Goal: Complete application form

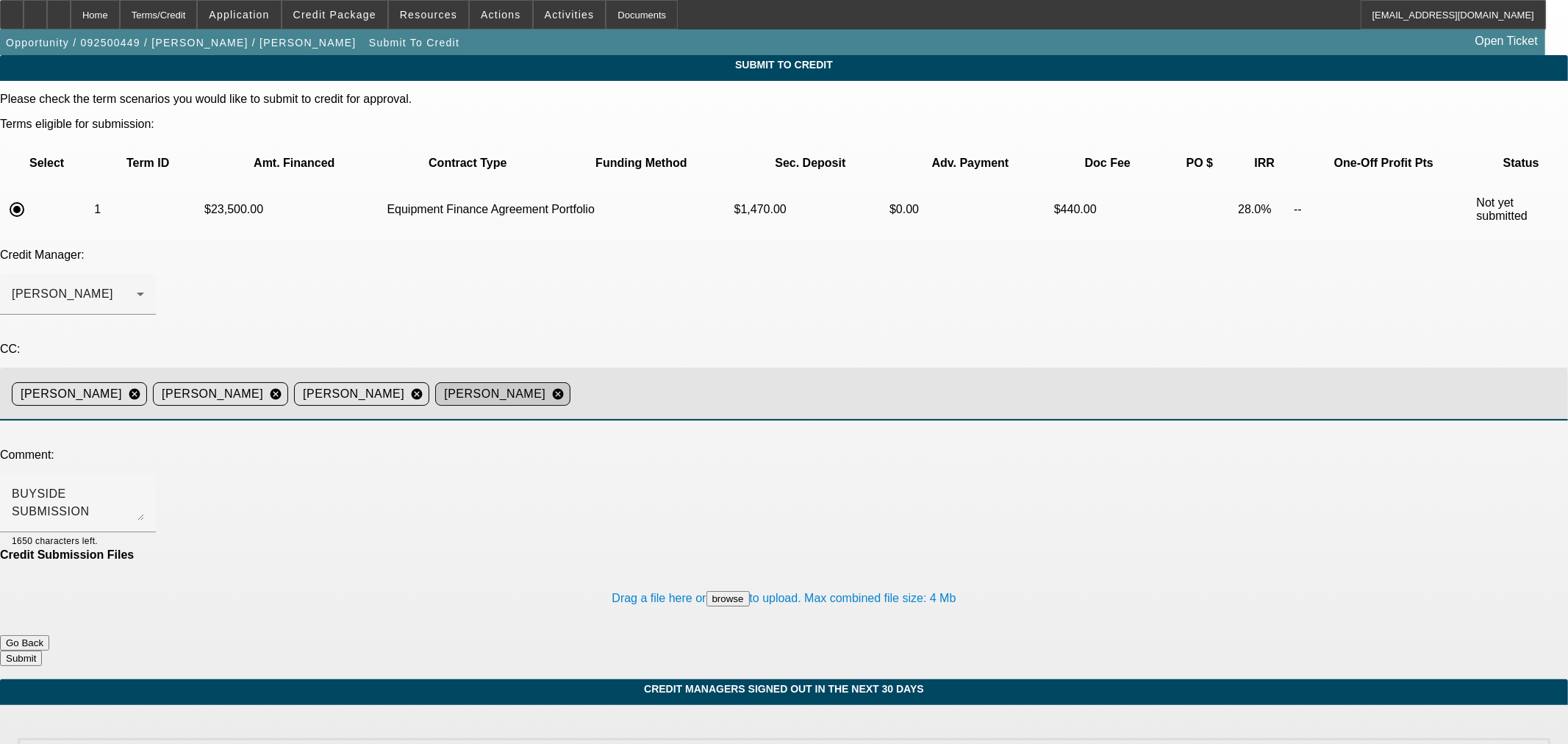
click at [571, 387] on mat-icon "cancel" at bounding box center [558, 393] width 25 height 13
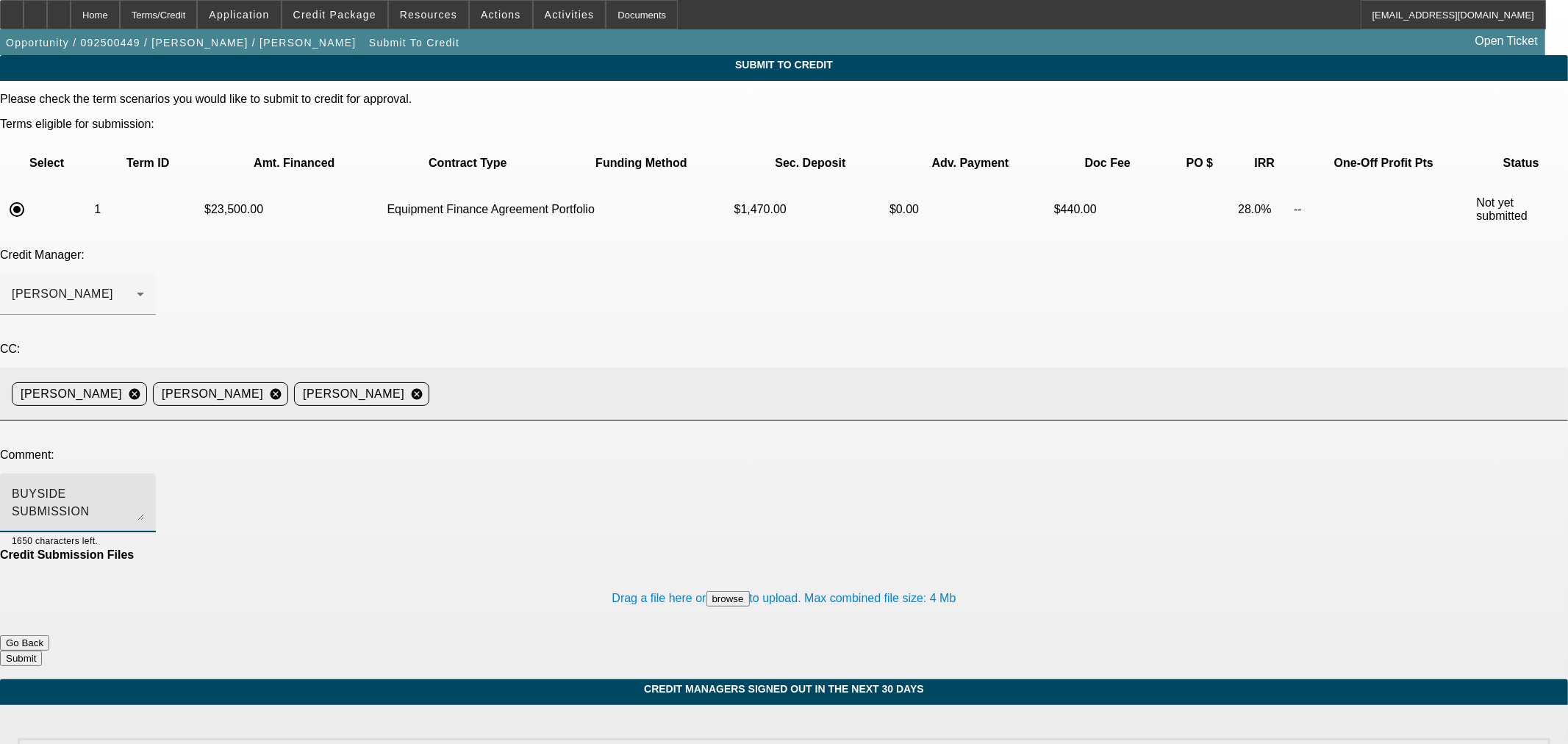
click at [144, 485] on textarea "BUYSIDE SUBMISSION CURRENCY - [PERSON_NAME], please review this start up [PERSO…" at bounding box center [78, 502] width 132 height 35
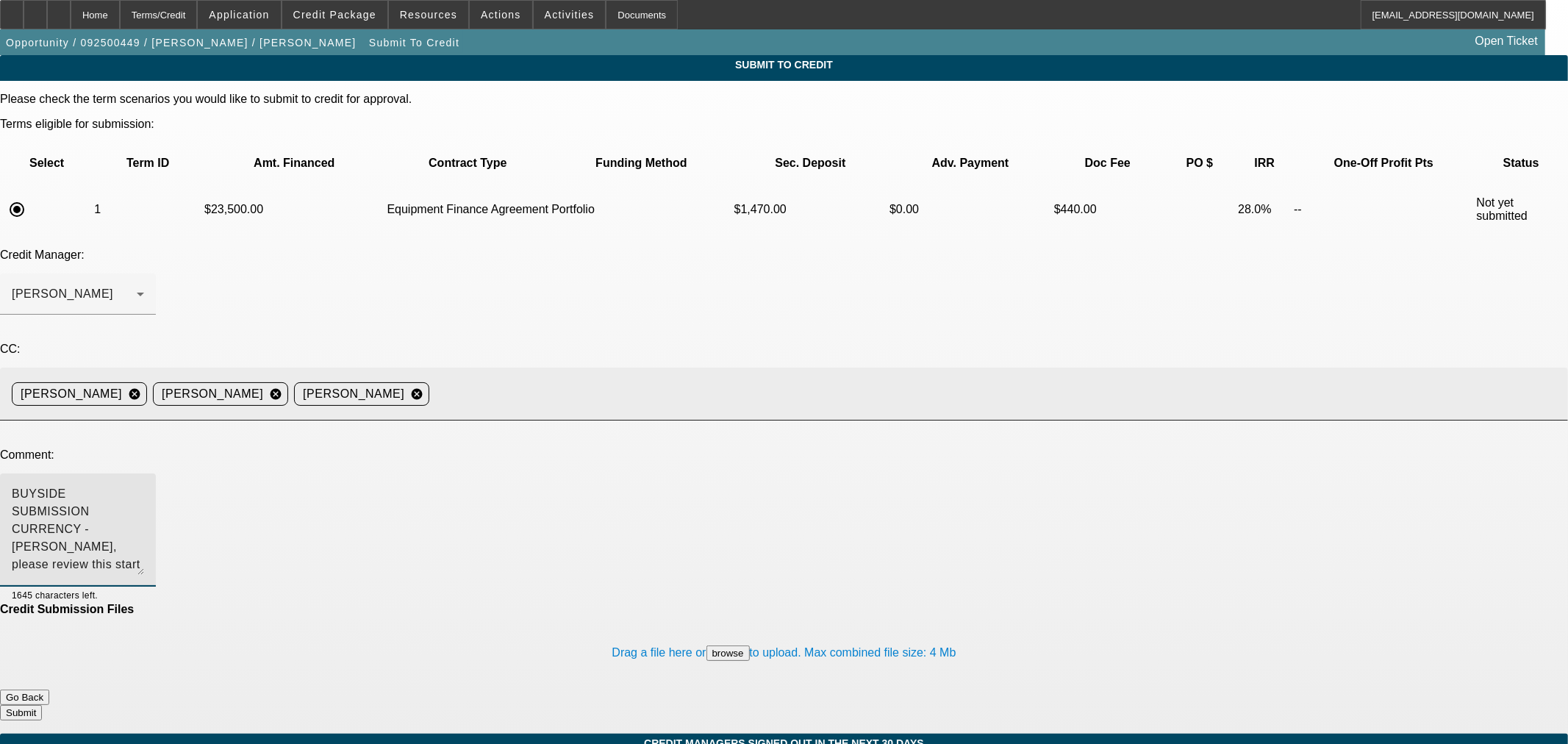
drag, startPoint x: 995, startPoint y: 364, endPoint x: 1004, endPoint y: 419, distance: 55.7
click at [156, 473] on div "BUYSIDE SUBMISSION CURRENCY - [PERSON_NAME], please review this start up [PERSO…" at bounding box center [78, 530] width 156 height 113
type textarea "BUYSIDE SUBMISSION CURRENCY - [PERSON_NAME], please review this start up [PERSO…"
click at [42, 704] on button "Submit" at bounding box center [21, 712] width 42 height 16
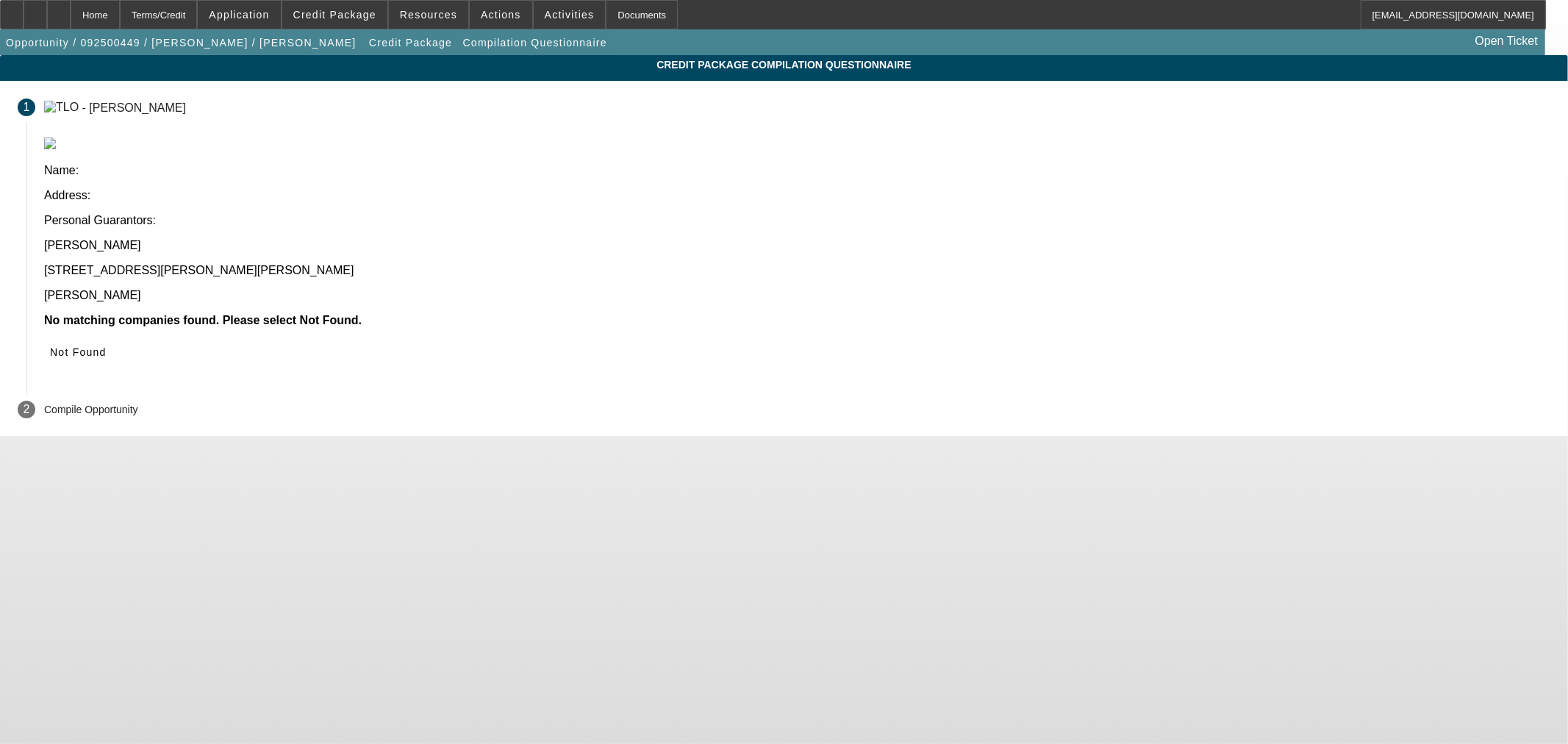
drag, startPoint x: 1350, startPoint y: 409, endPoint x: 1344, endPoint y: 400, distance: 10.8
click at [1344, 400] on body "Home Terms/Credit Application Credit Package Resources Actions Activities Docum…" at bounding box center [784, 372] width 1568 height 744
click at [107, 346] on span "Not Found" at bounding box center [78, 352] width 56 height 11
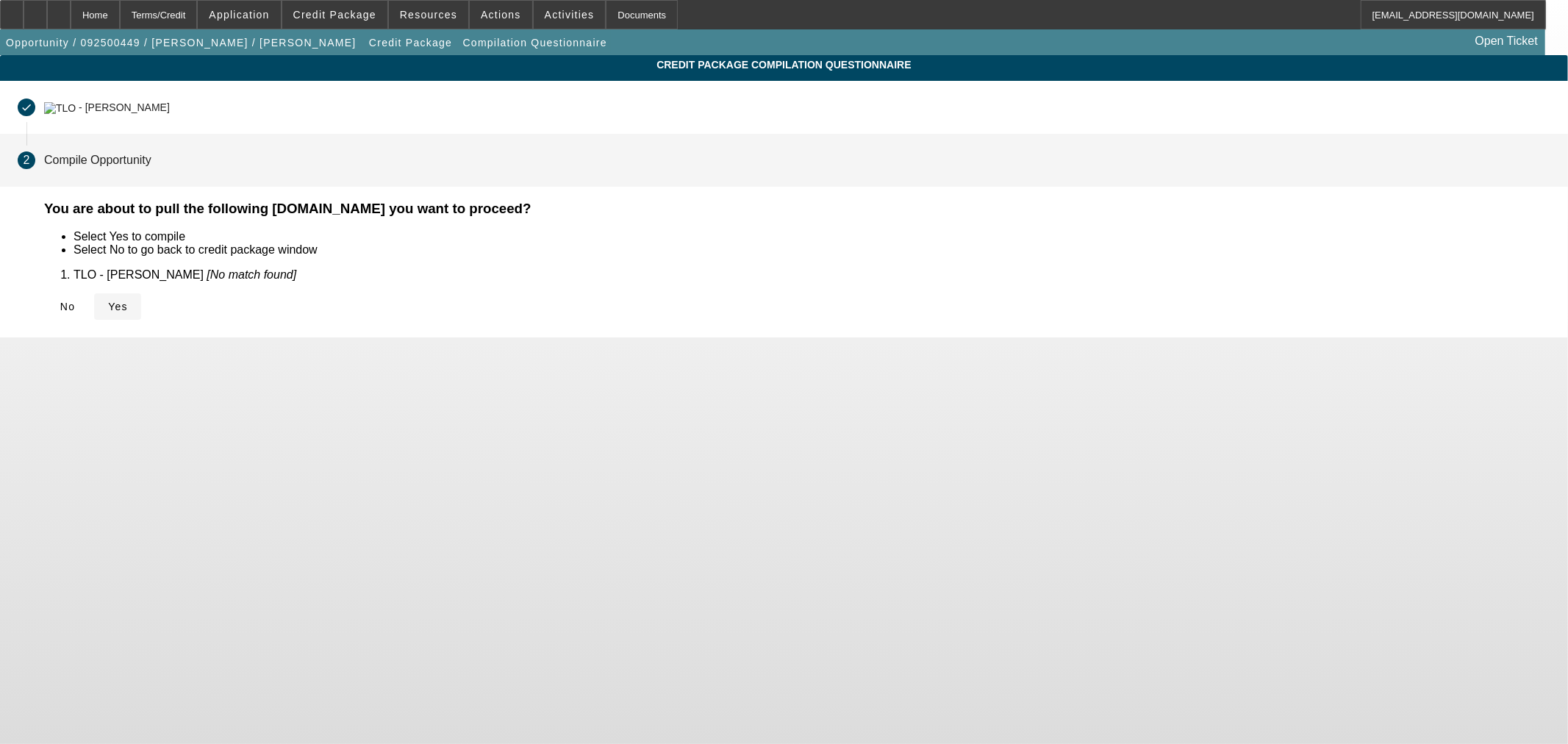
click at [128, 301] on span "Yes" at bounding box center [118, 306] width 20 height 11
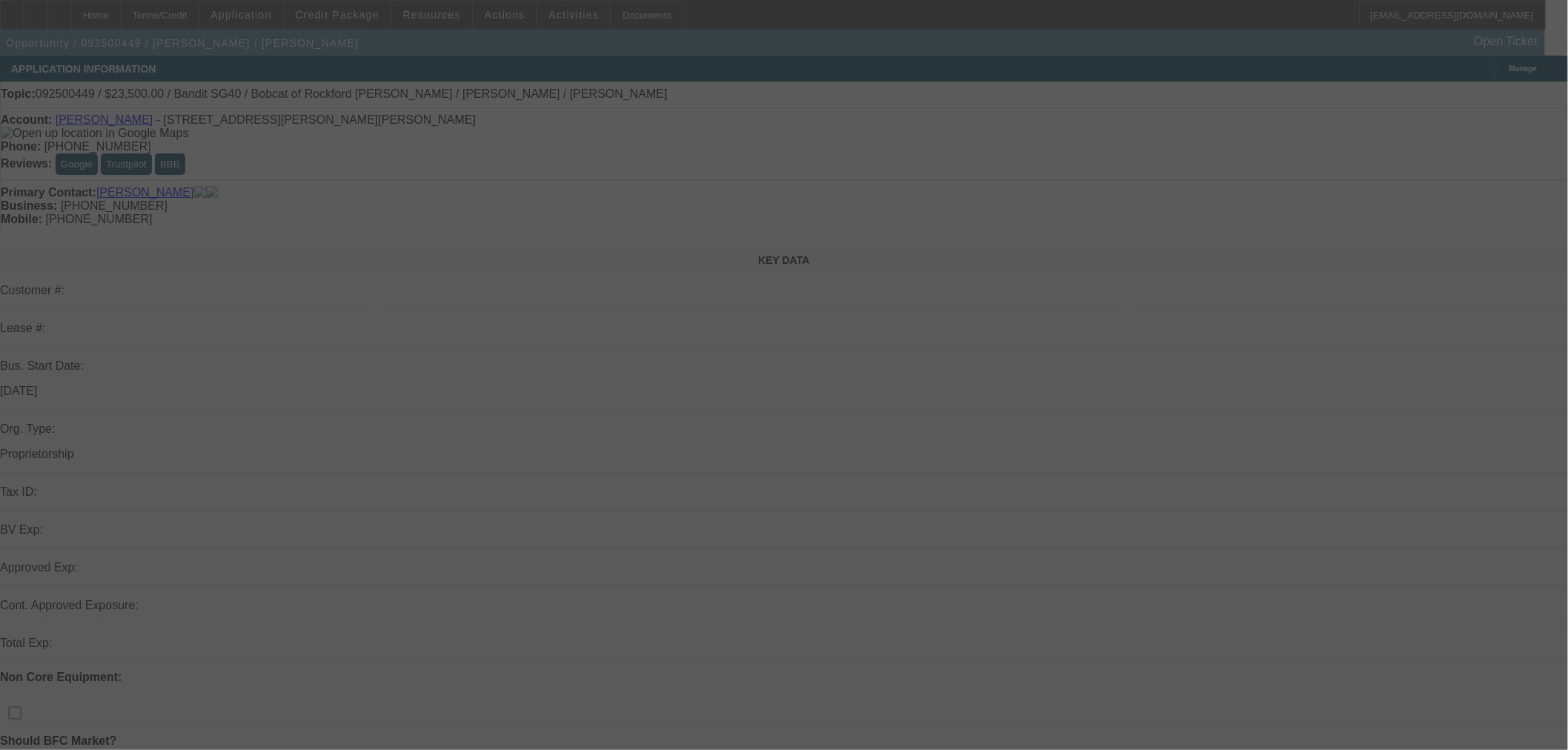
select select "0"
select select "2"
select select "0"
select select "6"
